Goal: Information Seeking & Learning: Understand process/instructions

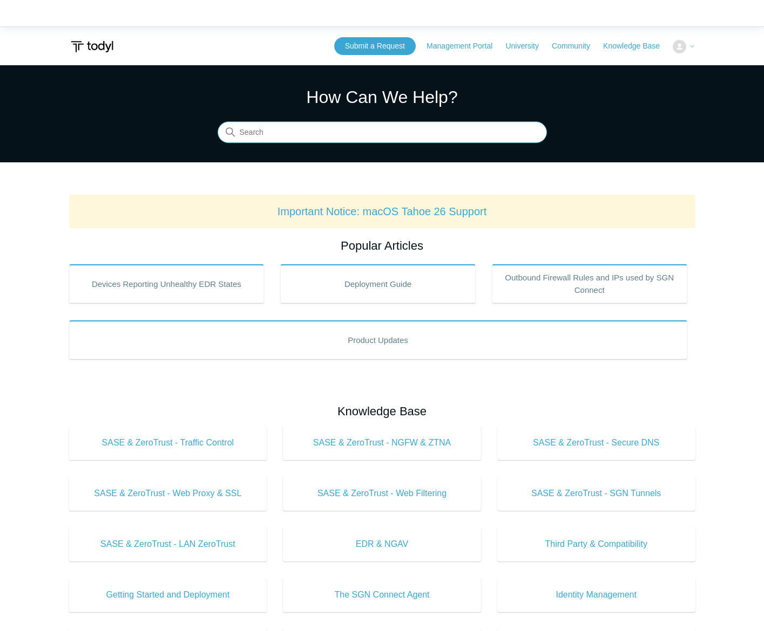
click at [341, 138] on input "Search" at bounding box center [382, 133] width 329 height 22
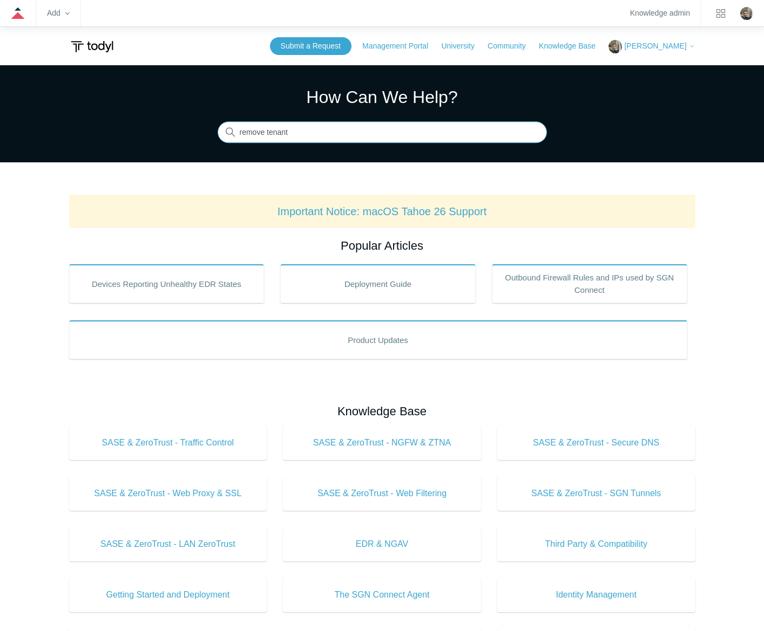
type input "remove tenant"
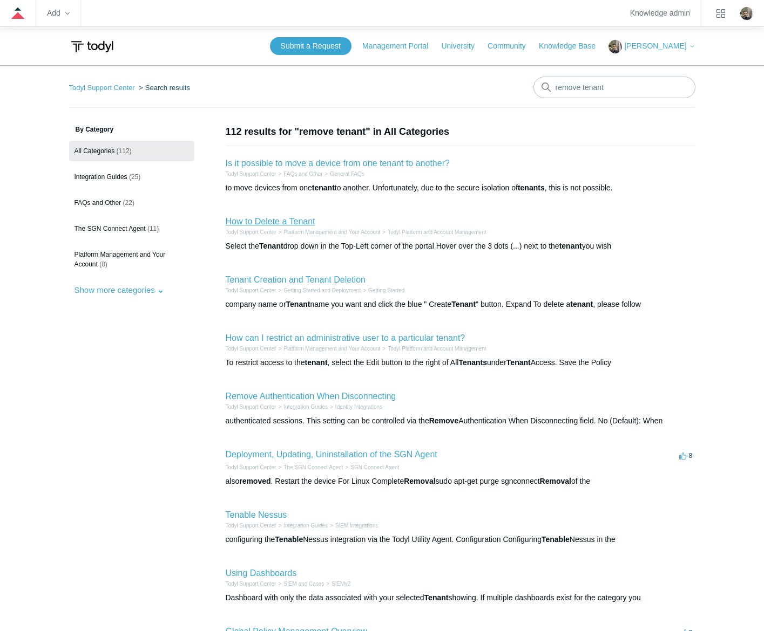
click at [291, 219] on link "How to Delete a Tenant" at bounding box center [271, 221] width 90 height 9
